Goal: Entertainment & Leisure: Consume media (video, audio)

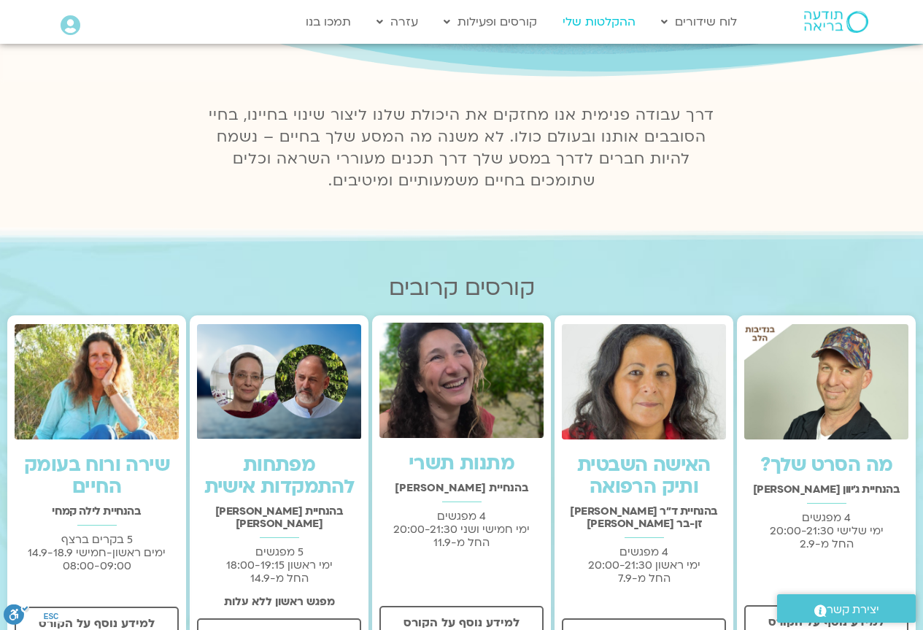
click at [605, 21] on link "ההקלטות שלי" at bounding box center [599, 22] width 88 height 28
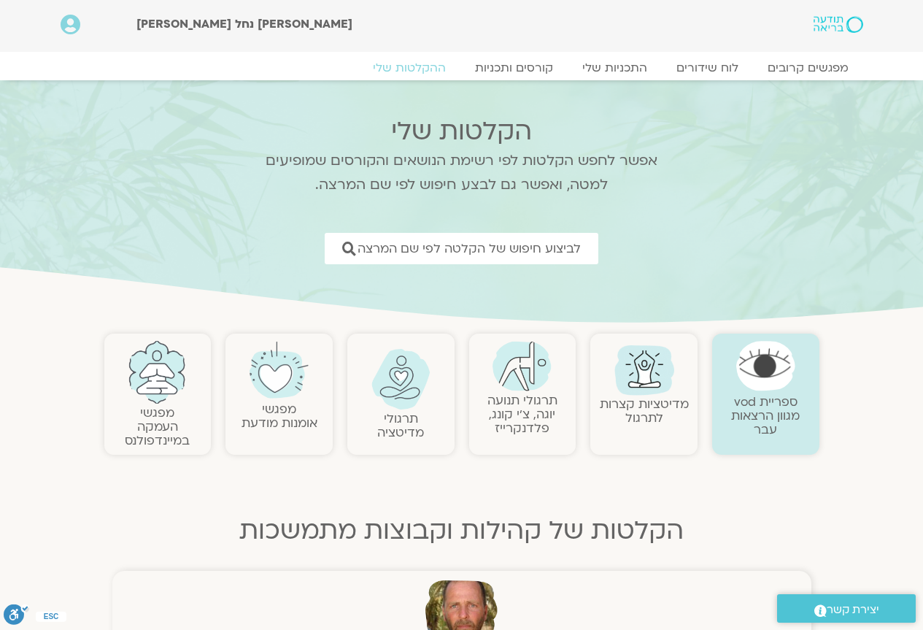
click at [526, 376] on img at bounding box center [521, 366] width 59 height 50
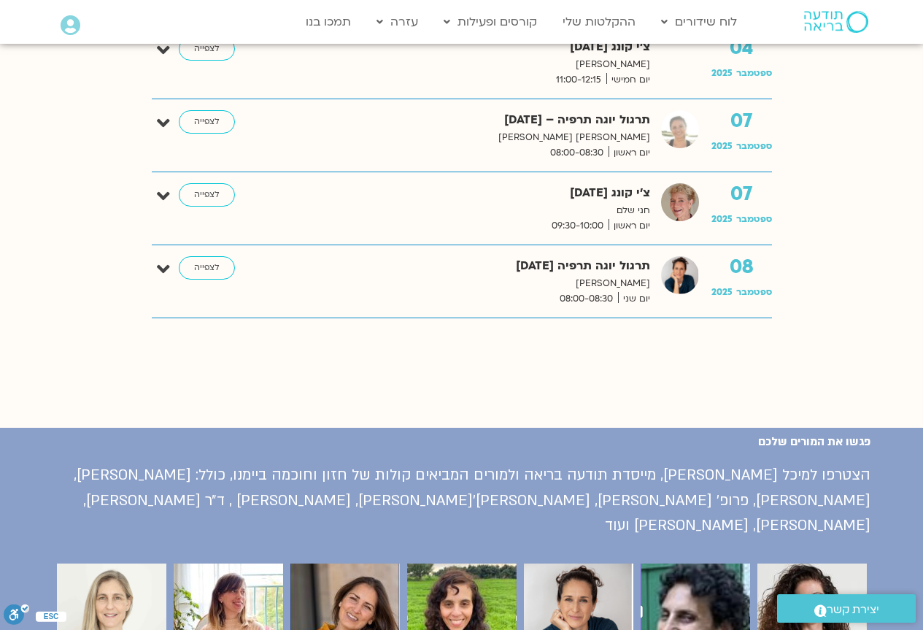
scroll to position [4565, 0]
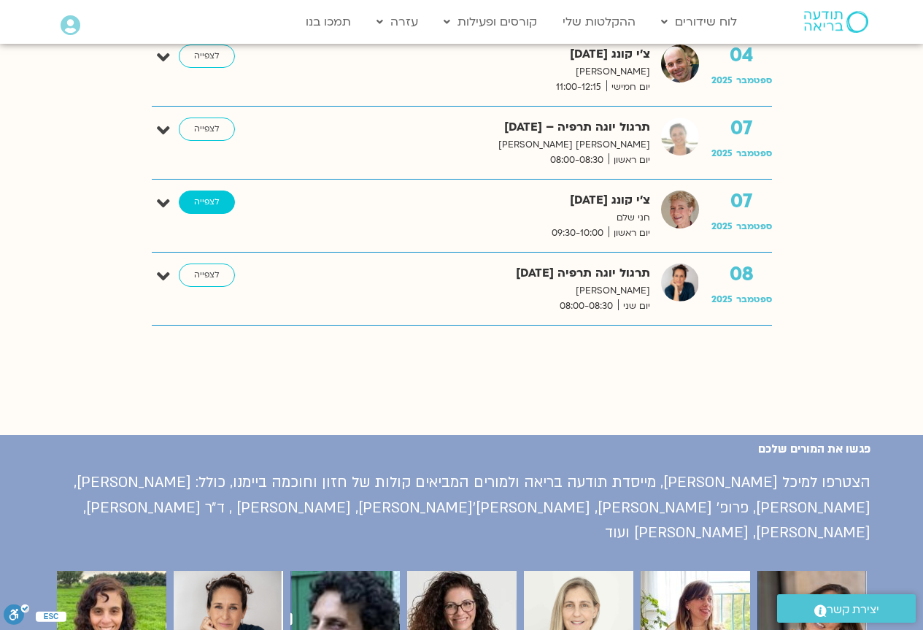
click at [198, 201] on link "לצפייה" at bounding box center [207, 201] width 56 height 23
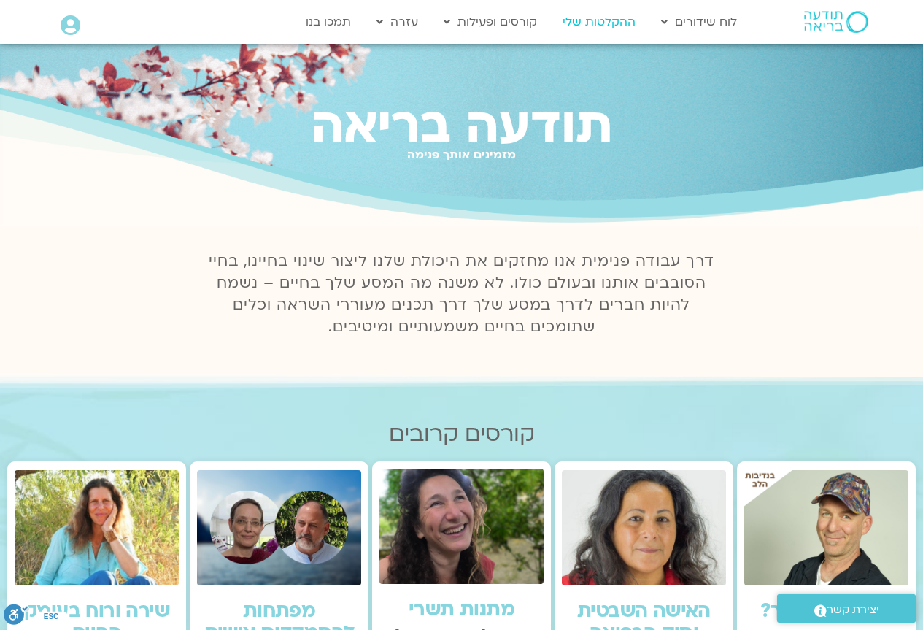
click at [605, 23] on link "ההקלטות שלי" at bounding box center [599, 22] width 88 height 28
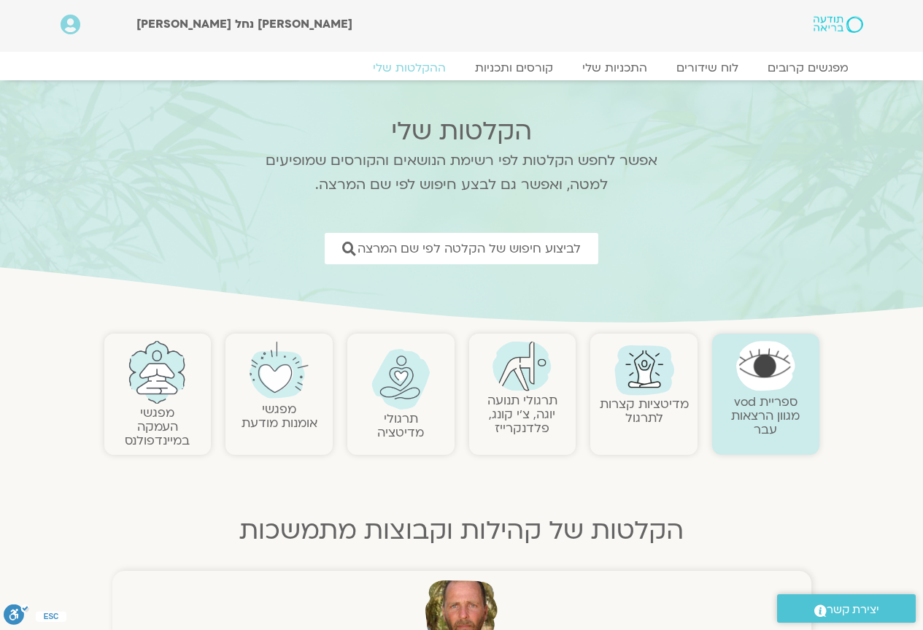
click at [528, 391] on link at bounding box center [522, 366] width 93 height 50
click at [501, 382] on img at bounding box center [521, 366] width 59 height 50
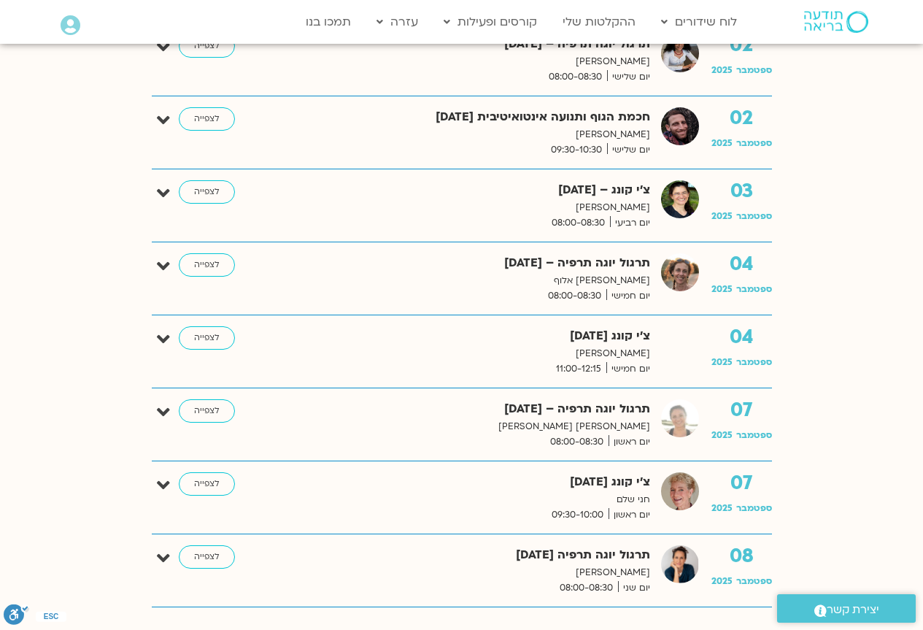
scroll to position [4262, 0]
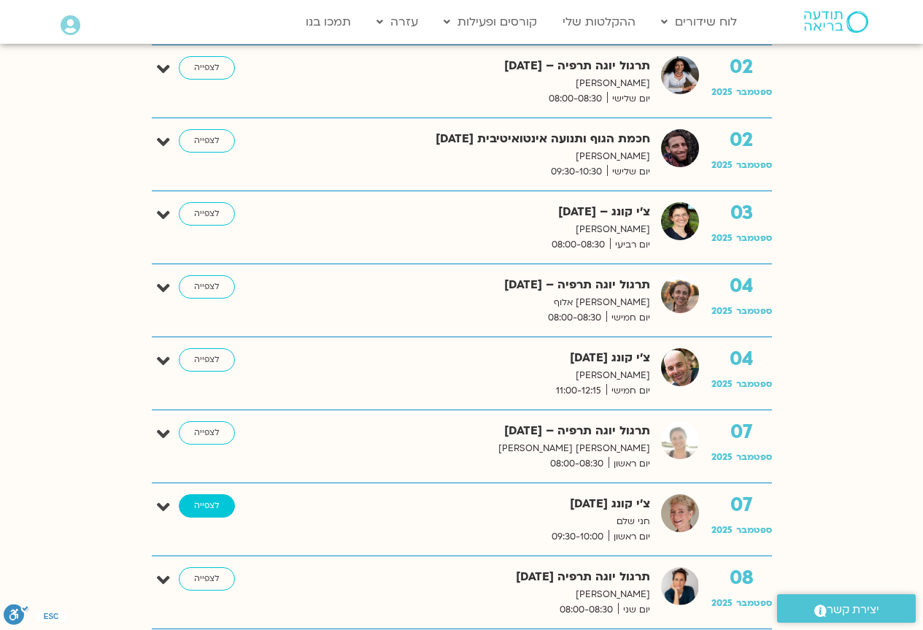
click at [202, 509] on link "לצפייה" at bounding box center [207, 505] width 56 height 23
